Goal: Information Seeking & Learning: Learn about a topic

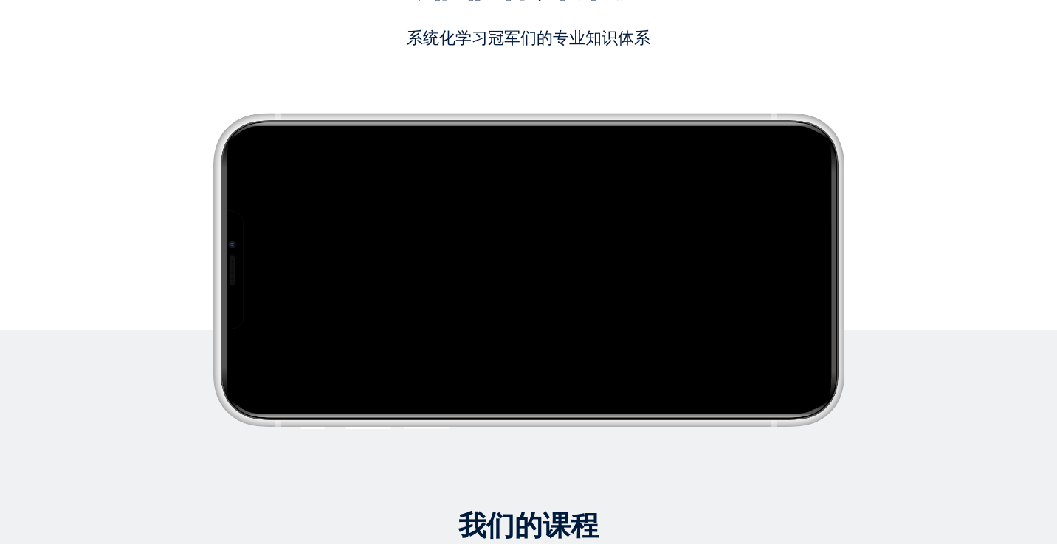
scroll to position [287, 0]
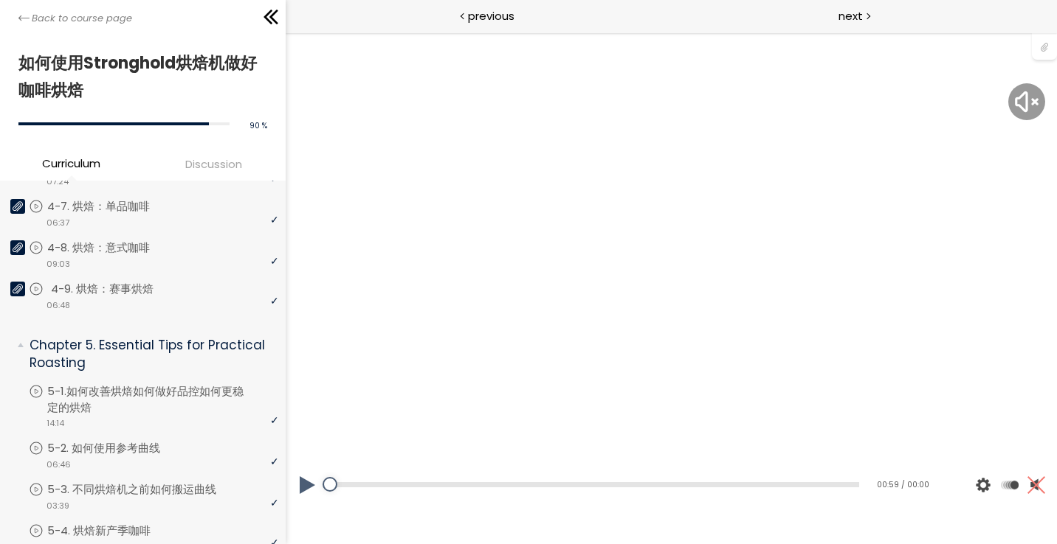
scroll to position [1107, 0]
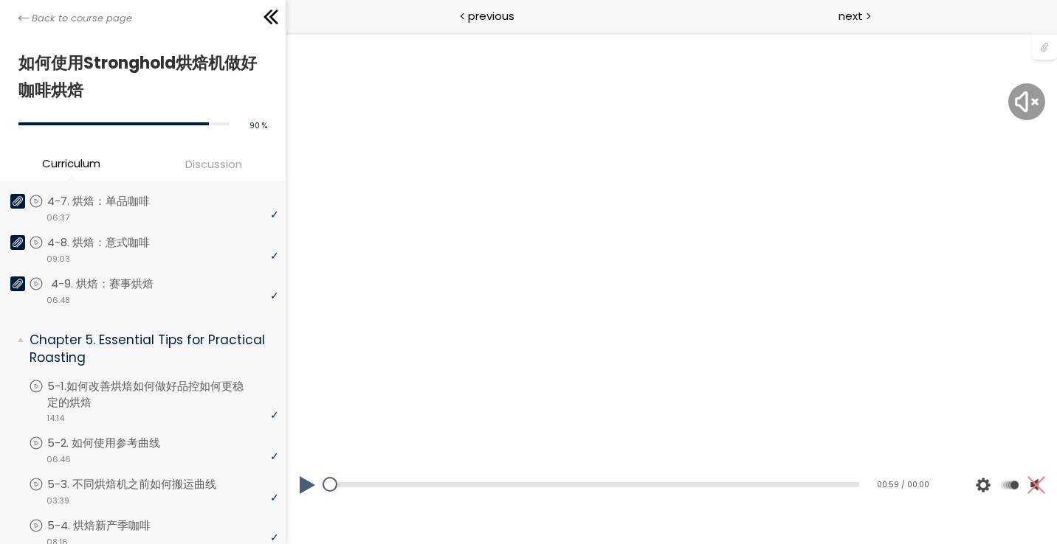
click at [159, 286] on p "4-9. 烘焙：赛事烘焙" at bounding box center [117, 284] width 132 height 16
click at [657, 269] on div at bounding box center [670, 288] width 59 height 59
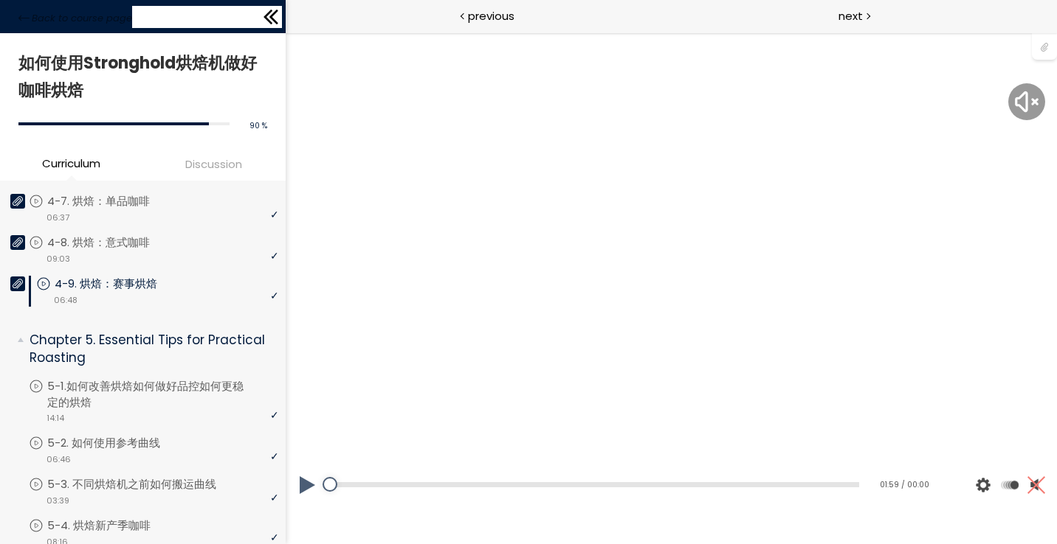
click at [272, 10] on icon at bounding box center [267, 17] width 9 height 15
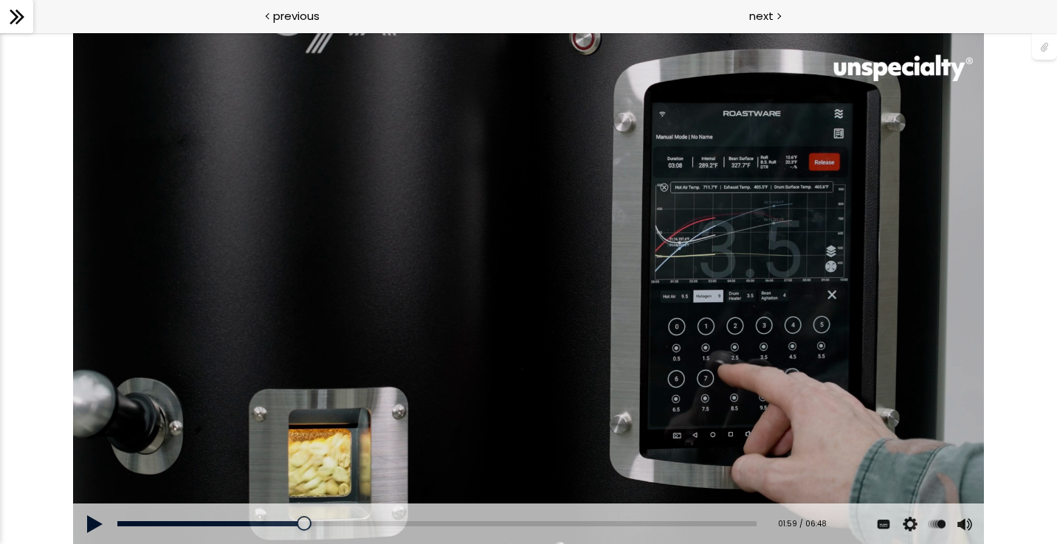
click at [115, 527] on button at bounding box center [95, 524] width 44 height 41
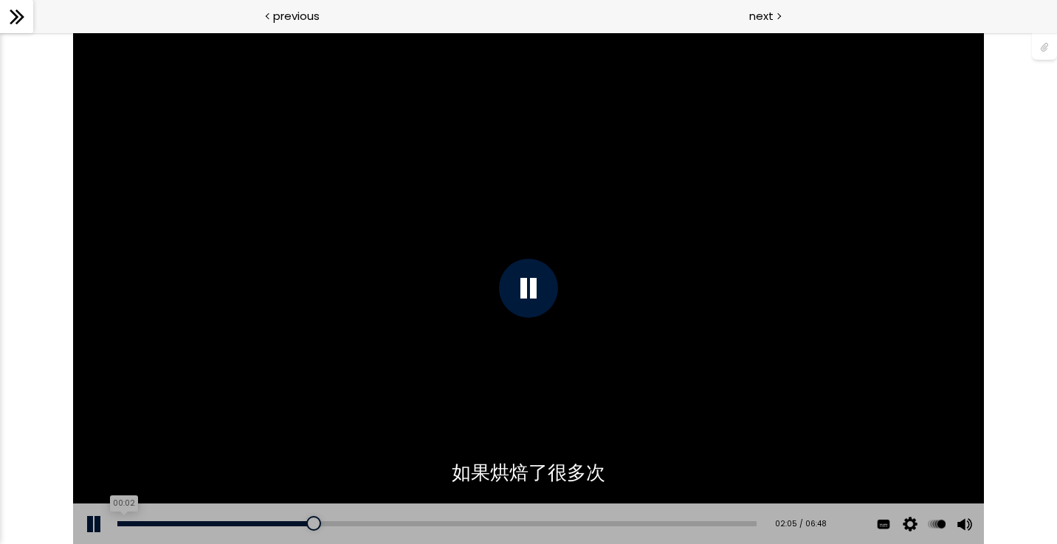
click at [122, 524] on div "00:02" at bounding box center [436, 524] width 638 height 5
click at [18, 11] on icon at bounding box center [17, 17] width 22 height 22
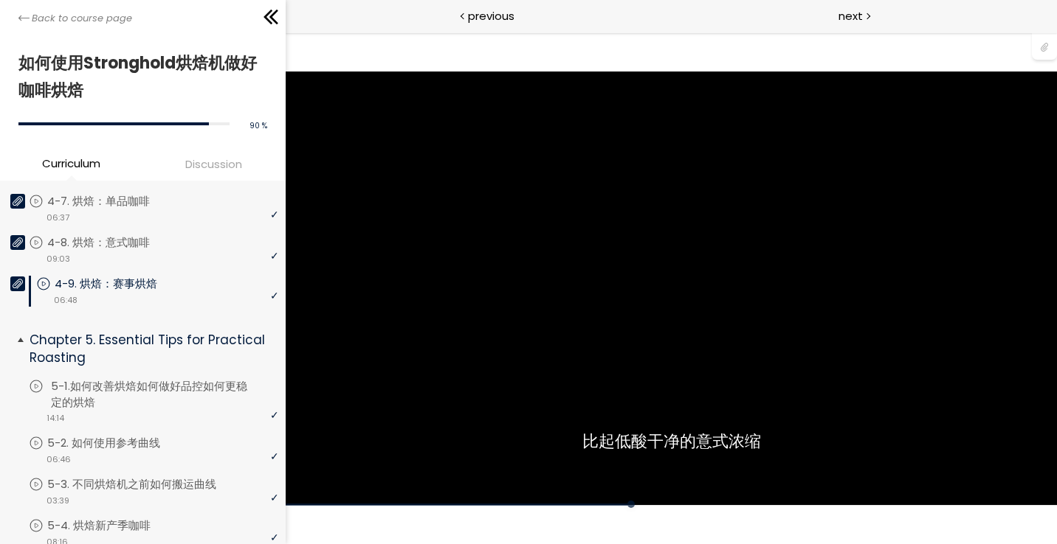
click at [137, 386] on p "5-1.如何改善烘焙如何做好品控如何更稳定的烘焙" at bounding box center [166, 394] width 231 height 32
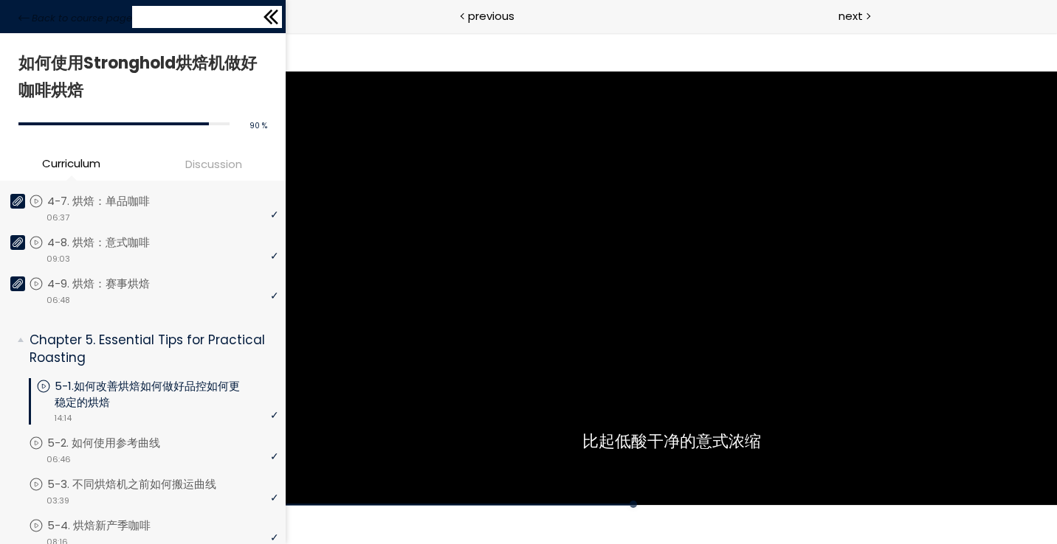
click at [274, 12] on icon at bounding box center [273, 17] width 9 height 15
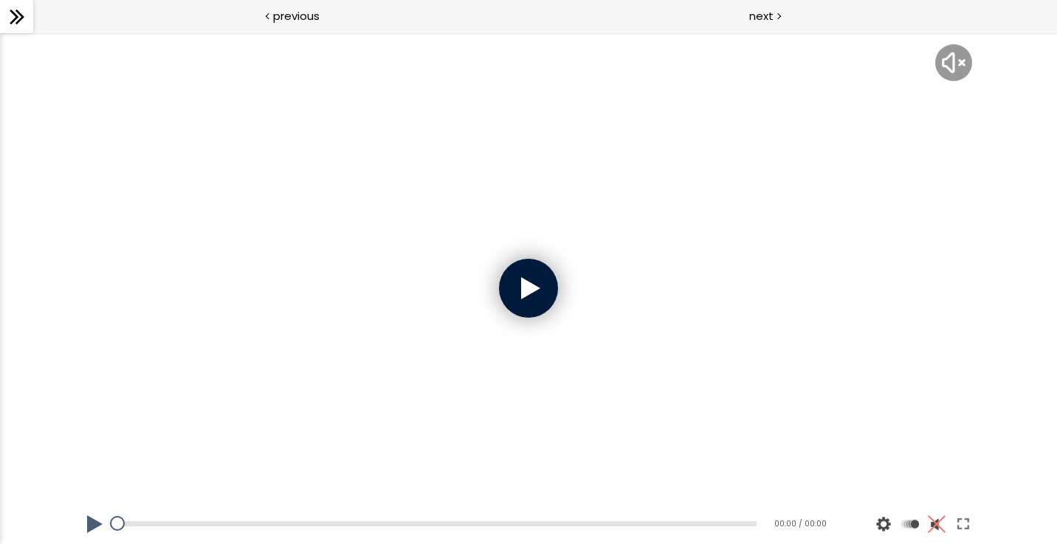
click at [513, 273] on div at bounding box center [528, 288] width 59 height 59
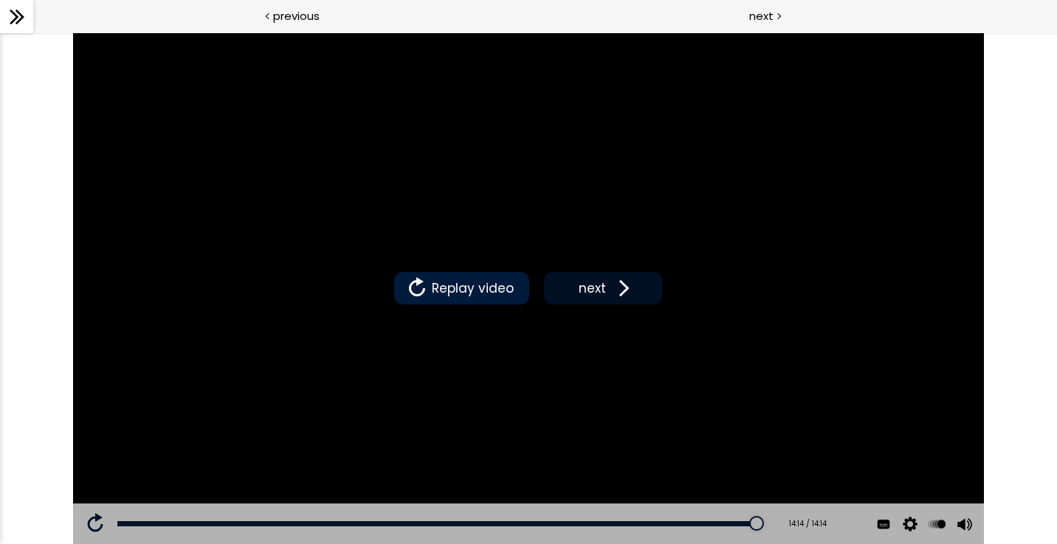
click at [581, 295] on span "next" at bounding box center [592, 288] width 35 height 19
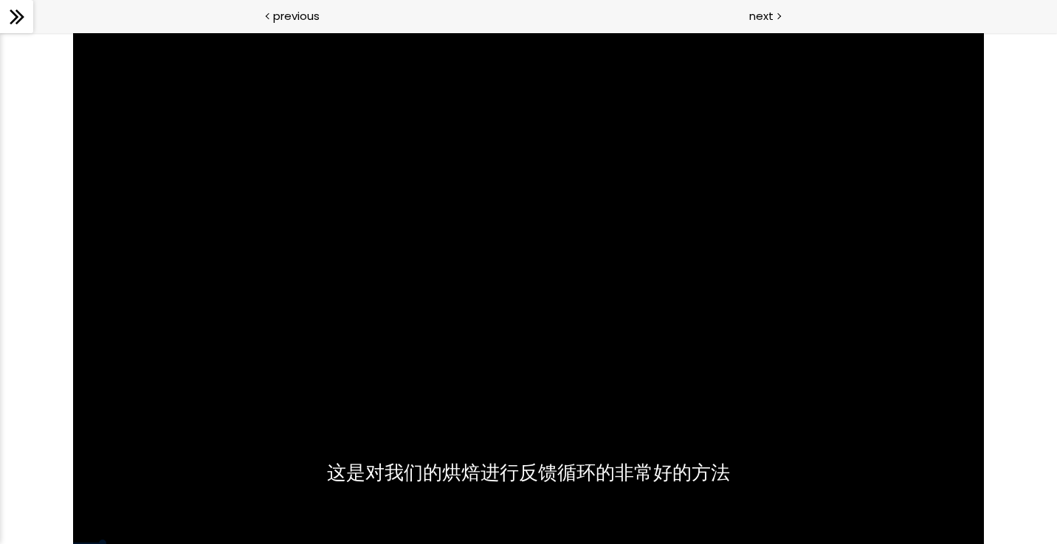
click at [15, 18] on icon at bounding box center [14, 17] width 9 height 15
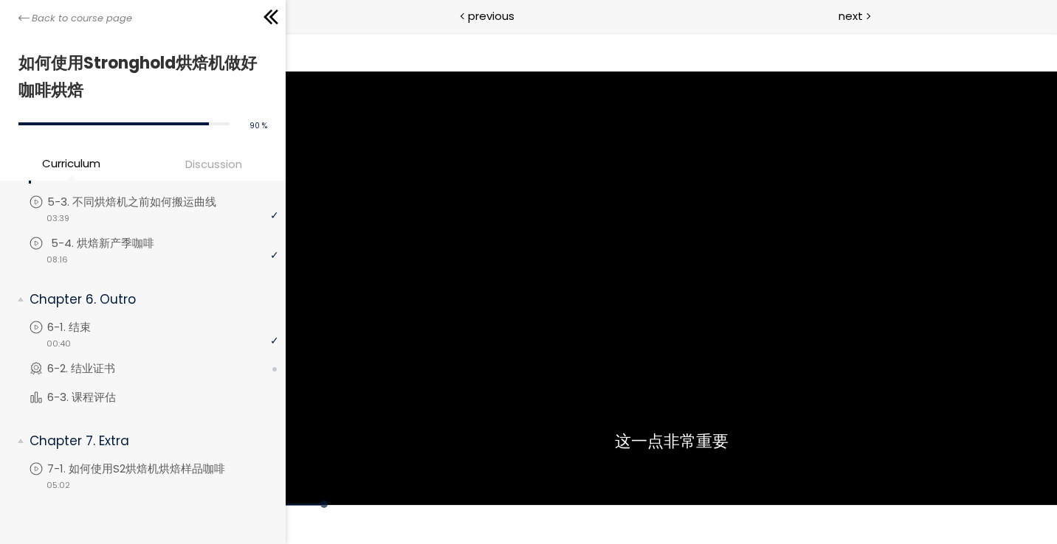
scroll to position [1385, 0]
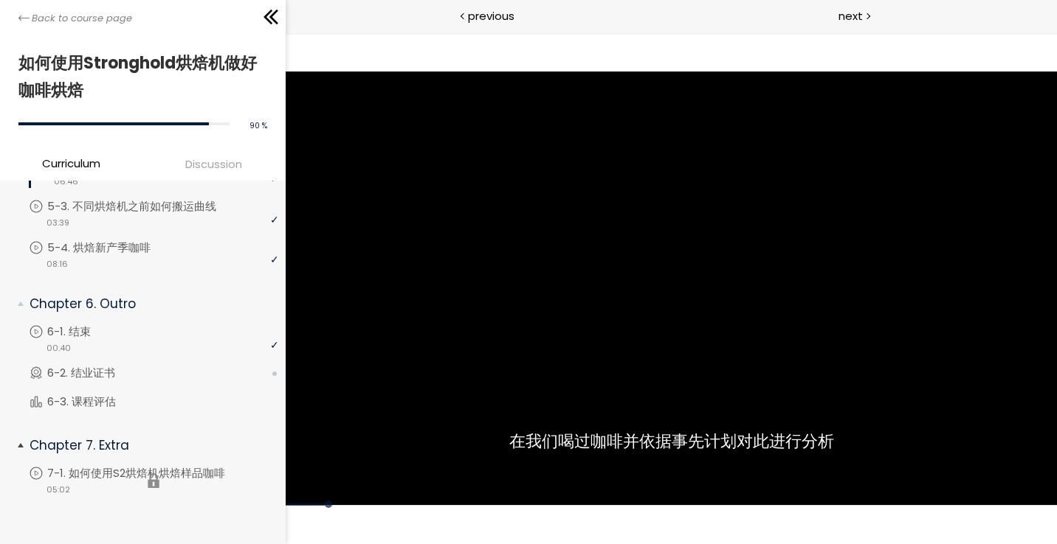
click at [120, 466] on li "You have to complete unit (7-1. 如何使用S2烘焙机烘焙样品咖啡) in order to continue. 7-1. 如何使…" at bounding box center [153, 481] width 249 height 31
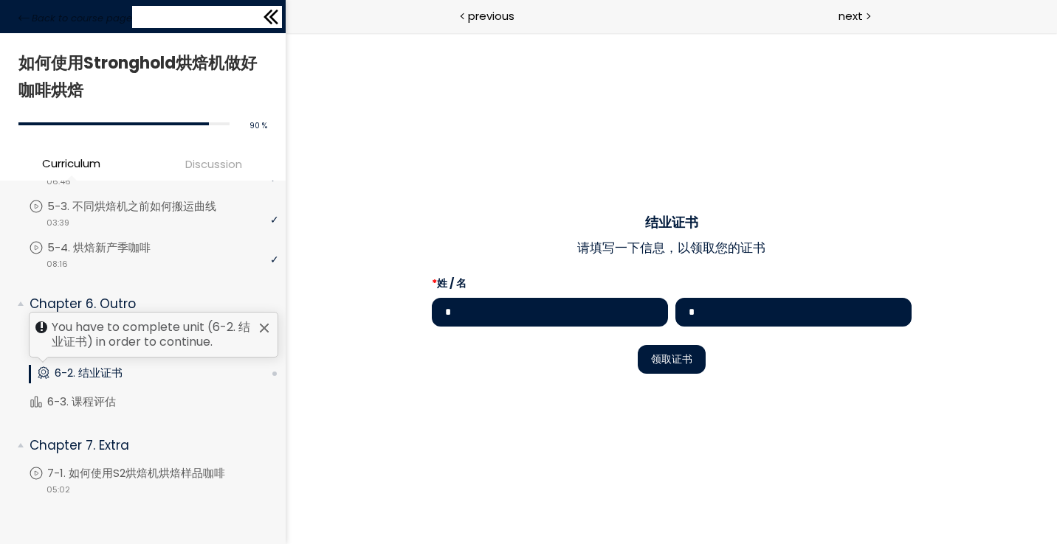
click at [264, 5] on div "Back to course page" at bounding box center [143, 16] width 286 height 33
click at [266, 10] on icon at bounding box center [271, 17] width 22 height 22
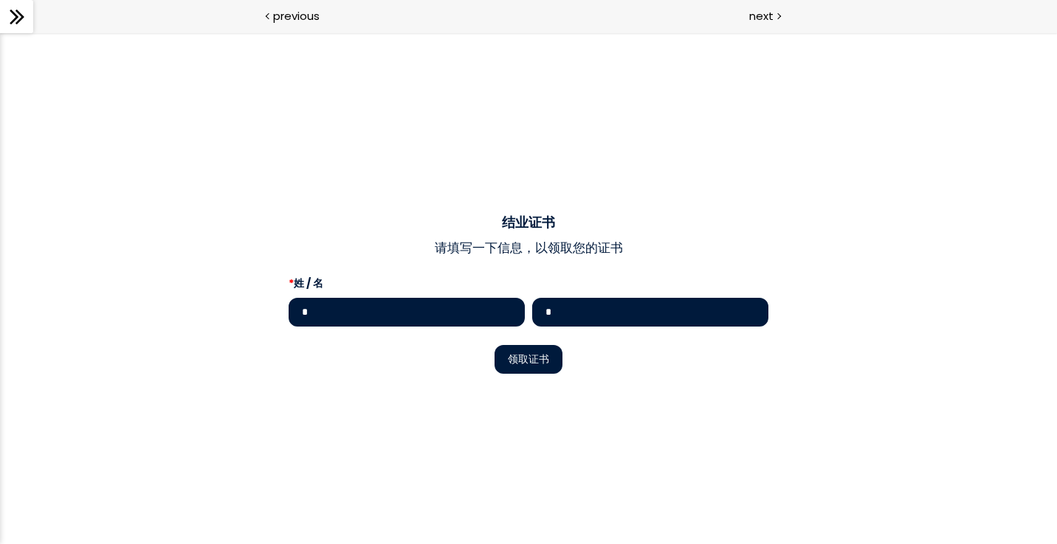
click at [584, 305] on input "*" at bounding box center [650, 312] width 236 height 29
